Goal: Check status: Check status

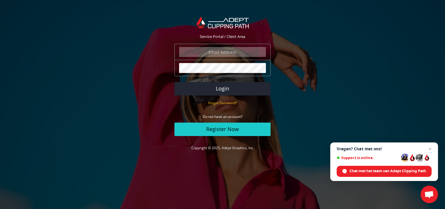
type input "angelo@eurotapis.be"
click at [247, 54] on input "angelo@eurotapis.be" at bounding box center [222, 52] width 87 height 10
click at [237, 52] on input "angelo@eurotapis.be" at bounding box center [222, 52] width 87 height 10
click at [225, 52] on input "angelo@eurotapis.be" at bounding box center [222, 52] width 87 height 10
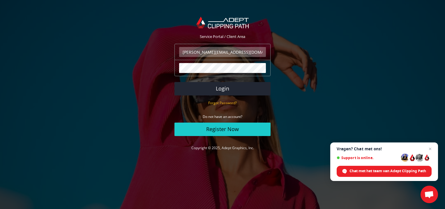
click at [225, 52] on input "angelo@eurotapis.be" at bounding box center [222, 52] width 87 height 10
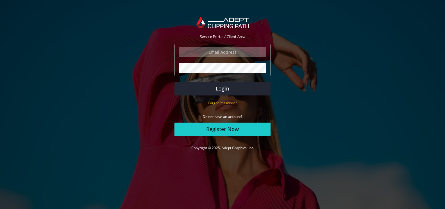
click at [248, 67] on body "Service Portal / Client Area The login field is required. The password field is…" at bounding box center [222, 104] width 445 height 209
type input "angelo@eurotapis.be"
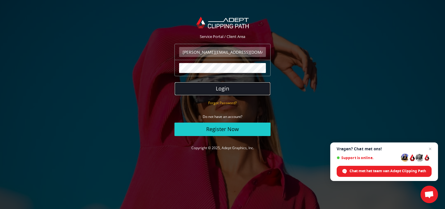
click at [224, 87] on button "Login" at bounding box center [223, 88] width 96 height 13
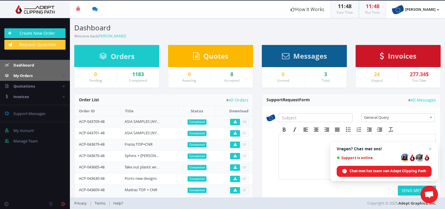
click at [36, 74] on link "My Orders" at bounding box center [35, 75] width 70 height 10
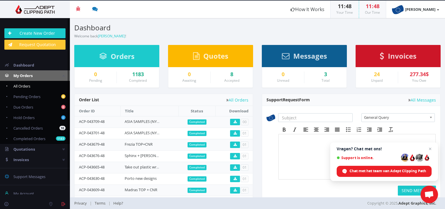
click at [33, 82] on link "All Orders" at bounding box center [35, 86] width 70 height 10
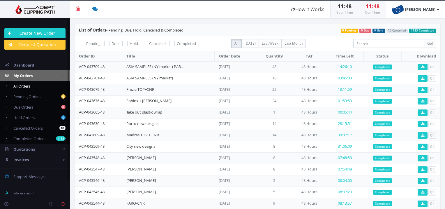
click at [18, 81] on link "All Orders" at bounding box center [35, 86] width 70 height 10
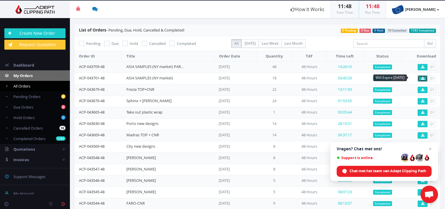
click at [421, 78] on icon at bounding box center [422, 78] width 3 height 3
